Goal: Task Accomplishment & Management: Use online tool/utility

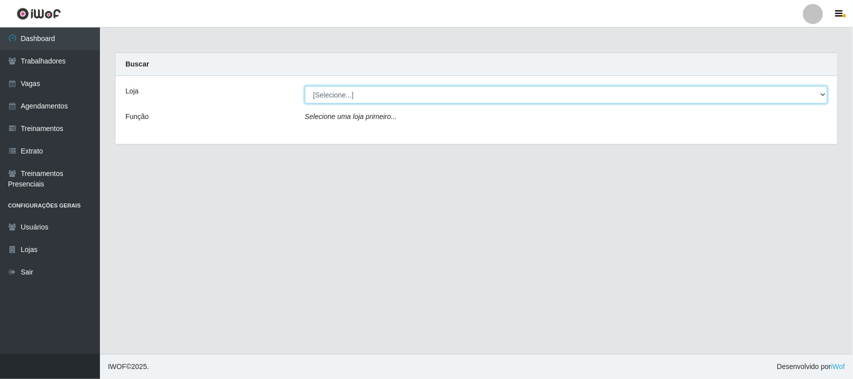
click at [817, 95] on select "[Selecione...] [GEOGRAPHIC_DATA]" at bounding box center [566, 94] width 523 height 17
select select "65"
click at [305, 86] on select "[Selecione...] [GEOGRAPHIC_DATA]" at bounding box center [566, 94] width 523 height 17
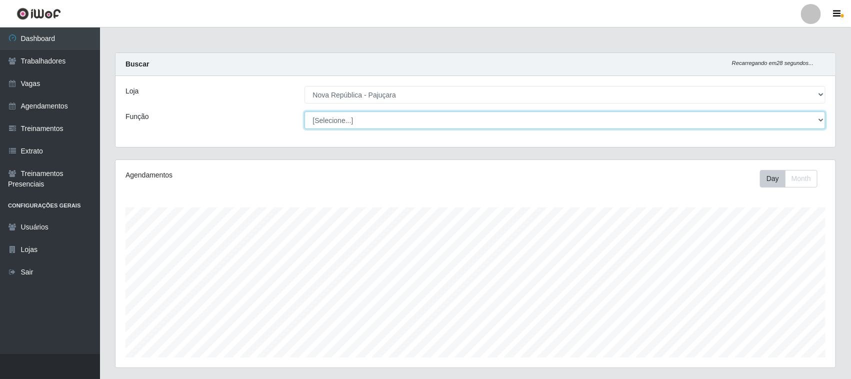
click at [814, 119] on select "[Selecione...] Balconista Operador de Caixa Repositor" at bounding box center [564, 119] width 521 height 17
select select "22"
click at [304, 111] on select "[Selecione...] Balconista Operador de Caixa Repositor" at bounding box center [564, 119] width 521 height 17
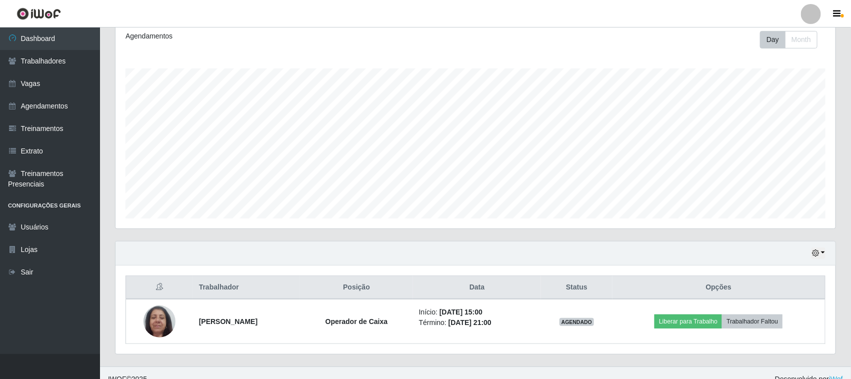
scroll to position [152, 0]
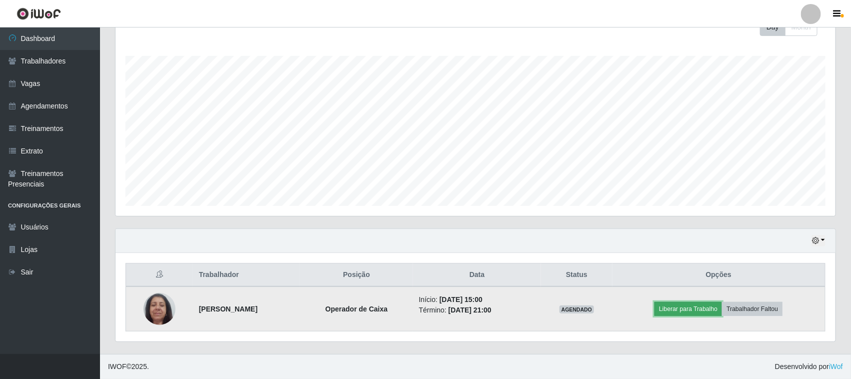
click at [700, 308] on button "Liberar para Trabalho" at bounding box center [687, 309] width 67 height 14
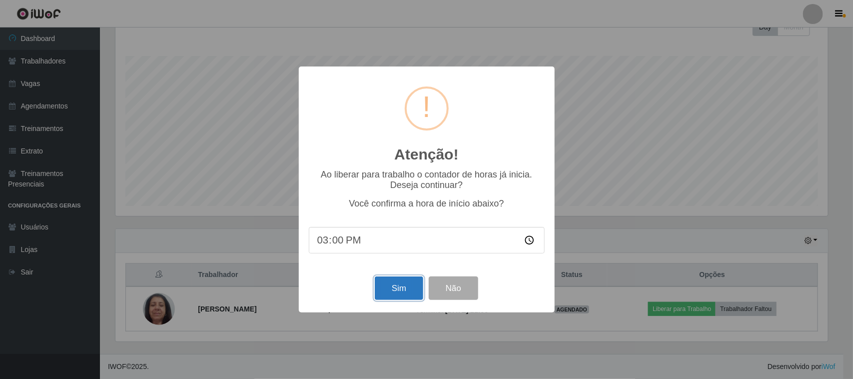
click at [381, 296] on button "Sim" at bounding box center [399, 287] width 48 height 23
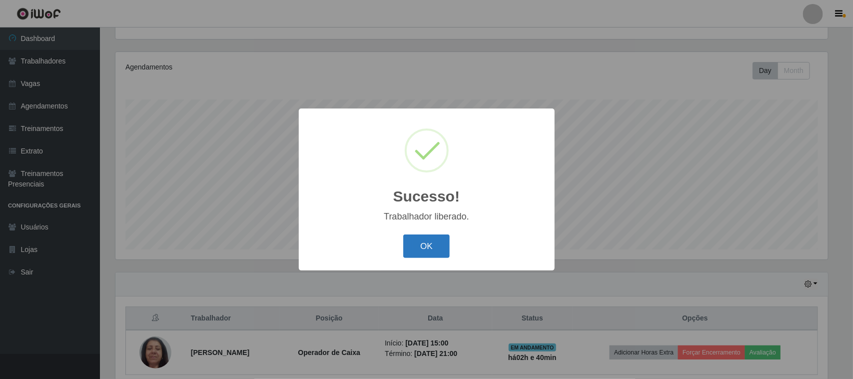
click at [435, 250] on button "OK" at bounding box center [426, 245] width 46 height 23
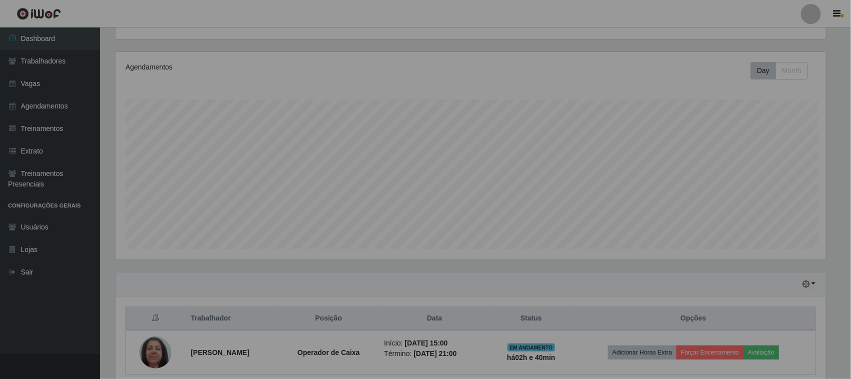
scroll to position [208, 720]
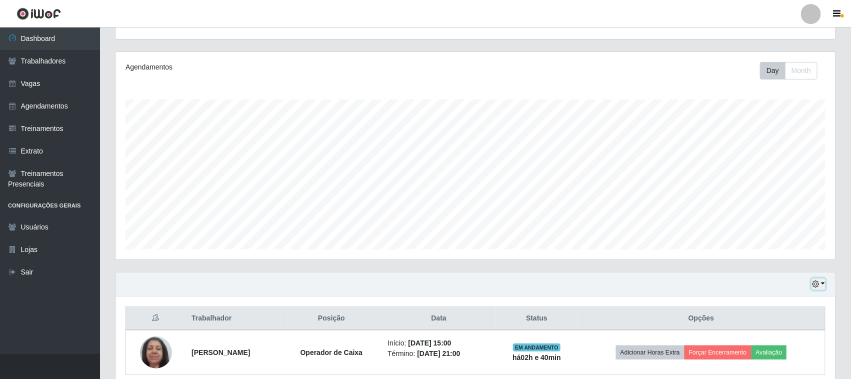
click at [823, 282] on button "button" at bounding box center [818, 283] width 14 height 11
click at [773, 242] on button "1 Semana" at bounding box center [784, 246] width 79 height 21
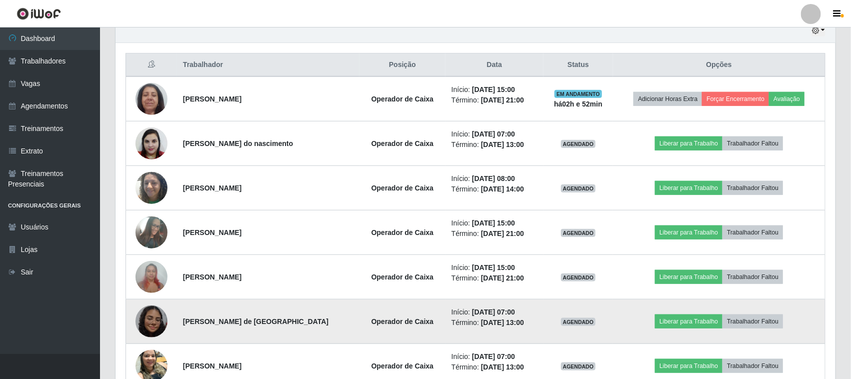
scroll to position [276, 0]
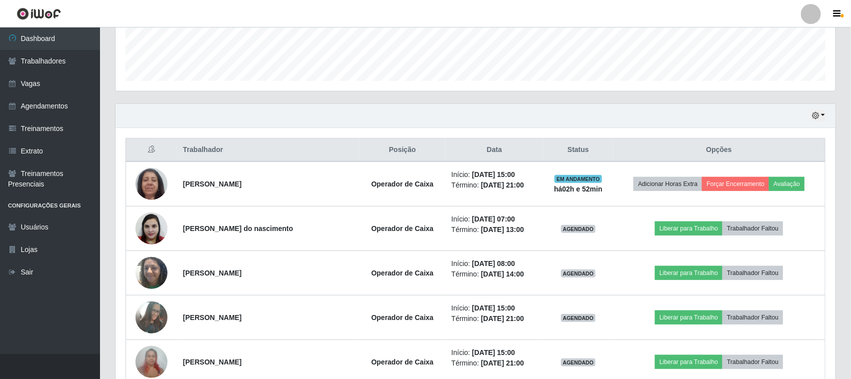
click at [827, 111] on div "Hoje 1 dia 3 dias 1 Semana Não encerrados" at bounding box center [475, 116] width 720 height 24
click at [812, 116] on icon "button" at bounding box center [815, 115] width 7 height 7
